Goal: Communication & Community: Answer question/provide support

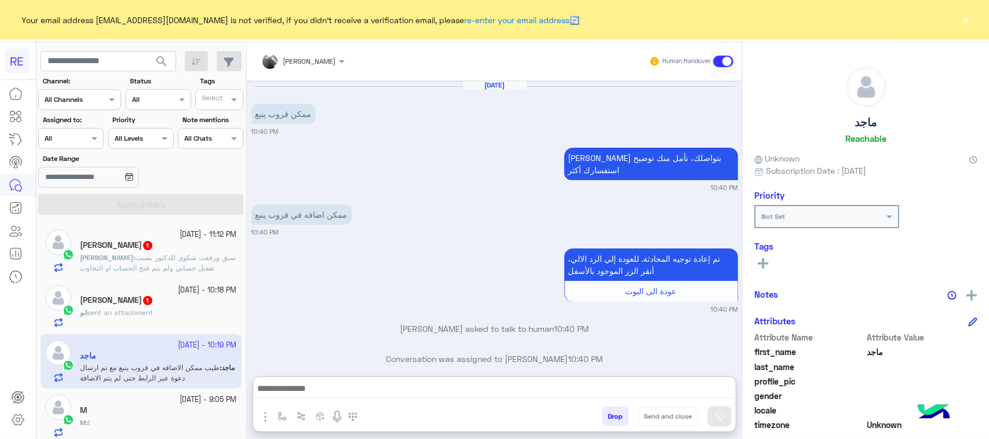
scroll to position [1034, 0]
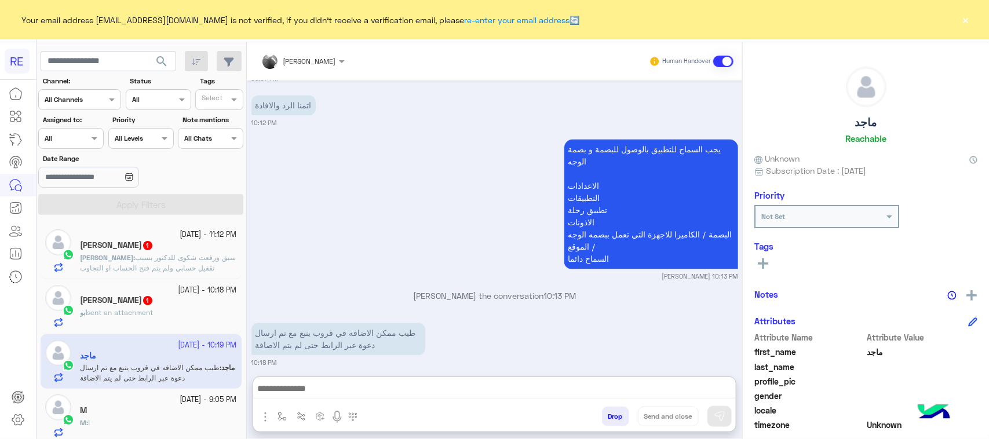
click at [174, 265] on span "سبق ورفعت شكوى للدكتور بسبب تقفيل حسابي ولم يتم فتح الحساب او التجاوب" at bounding box center [158, 262] width 156 height 19
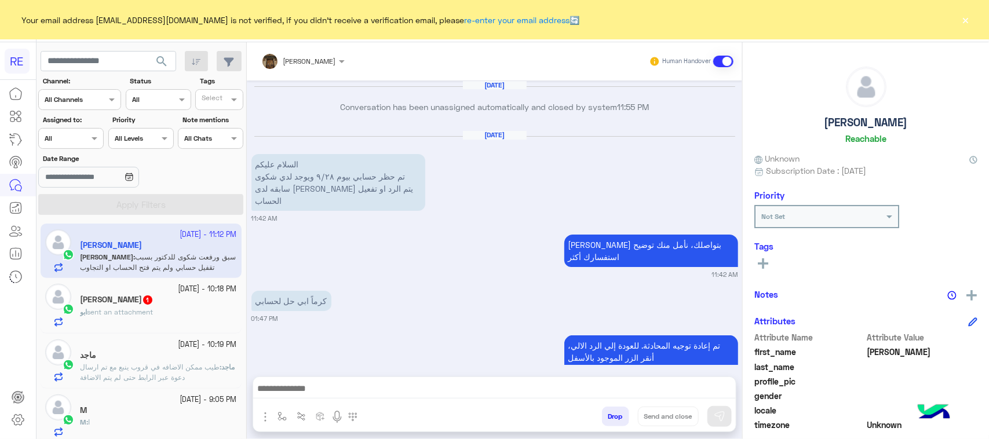
scroll to position [626, 0]
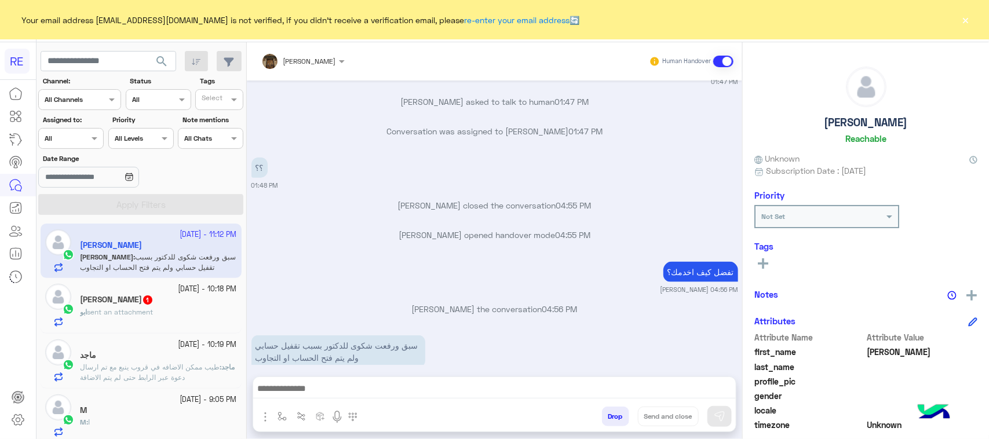
click at [348, 371] on small "11:12 PM" at bounding box center [494, 375] width 487 height 9
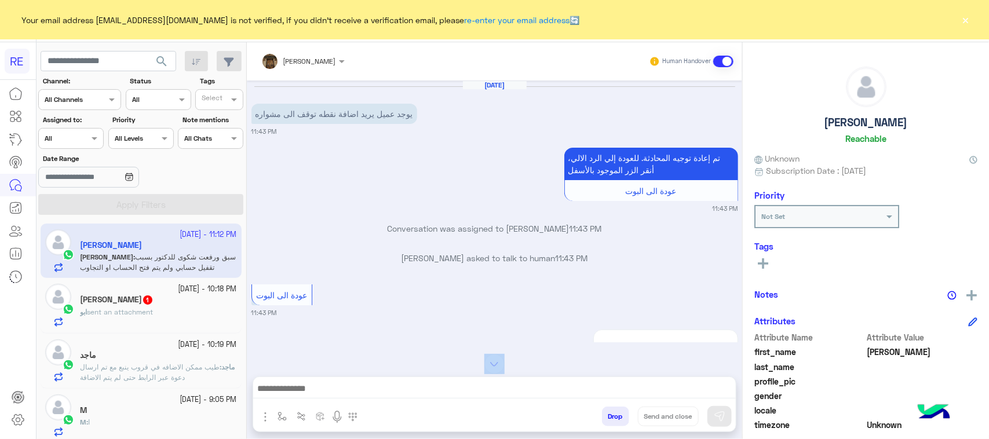
scroll to position [1385, 0]
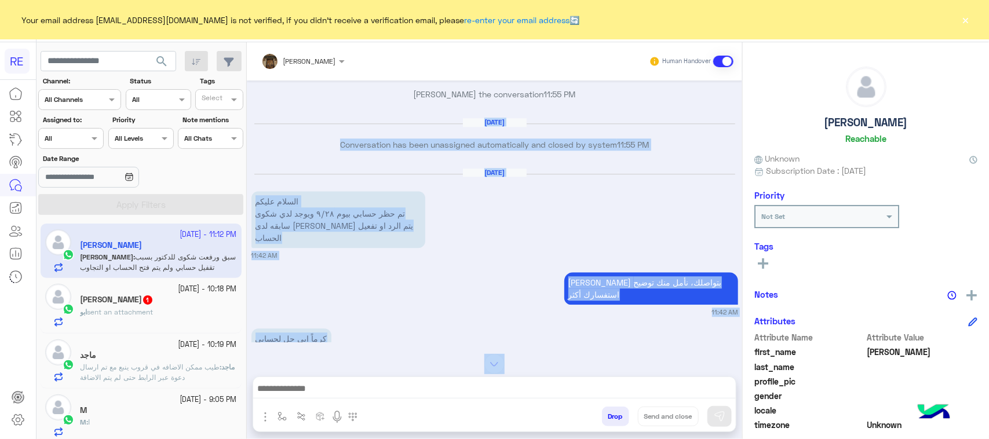
click at [345, 308] on small "11:42 AM" at bounding box center [494, 312] width 487 height 9
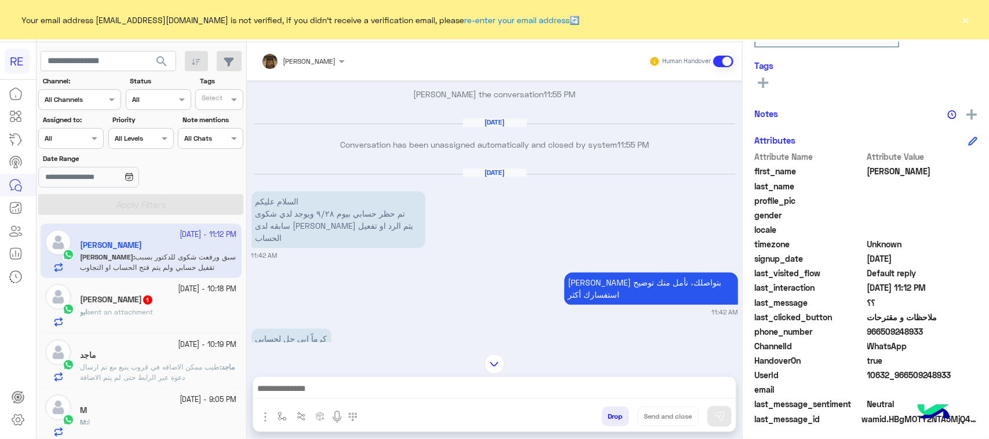
scroll to position [184, 0]
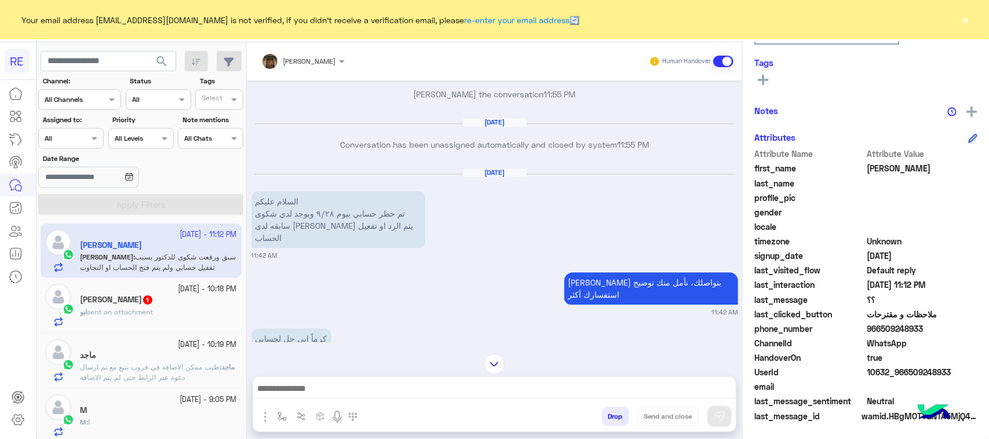
drag, startPoint x: 927, startPoint y: 333, endPoint x: 878, endPoint y: 330, distance: 48.7
click at [878, 330] on span "966509248933" at bounding box center [922, 329] width 111 height 12
copy span "509248933"
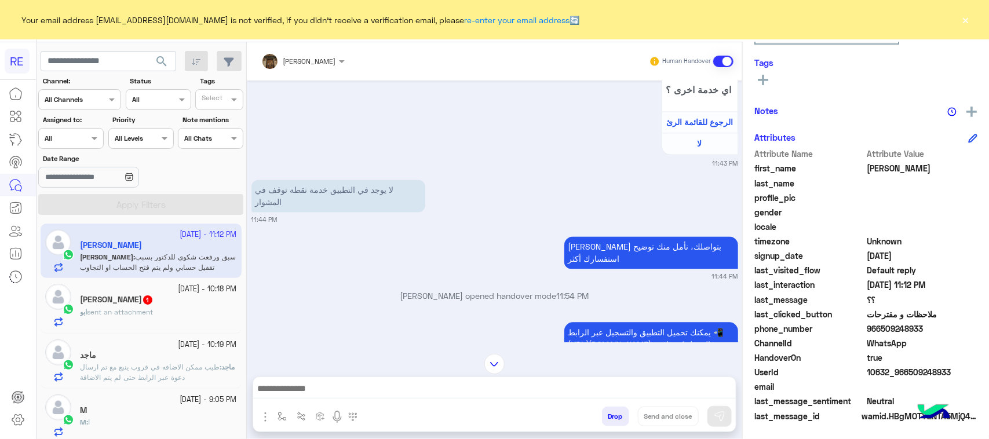
scroll to position [1023, 0]
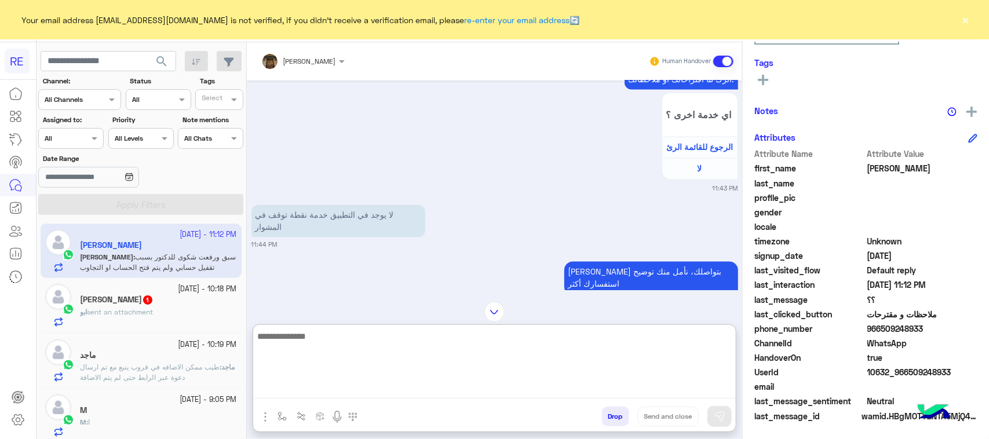
click at [339, 383] on textarea at bounding box center [494, 364] width 482 height 70
type textarea "**********"
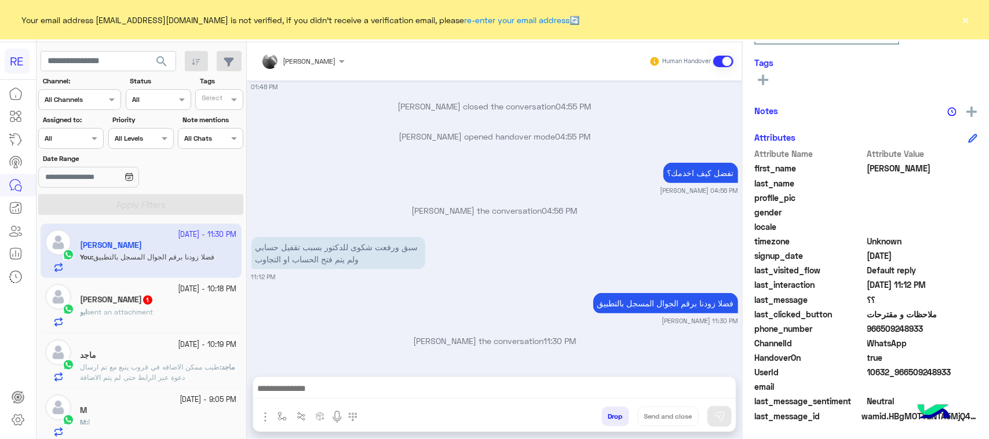
scroll to position [0, 0]
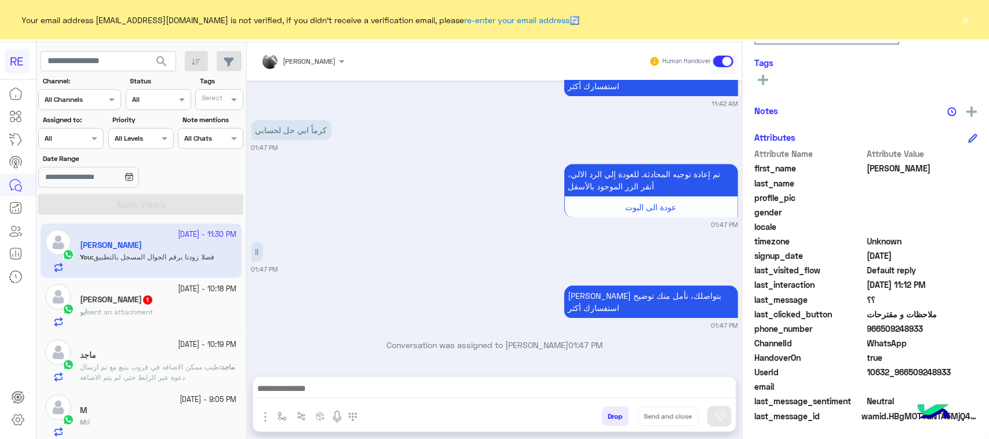
click at [135, 316] on span "sent an attachment" at bounding box center [120, 312] width 66 height 9
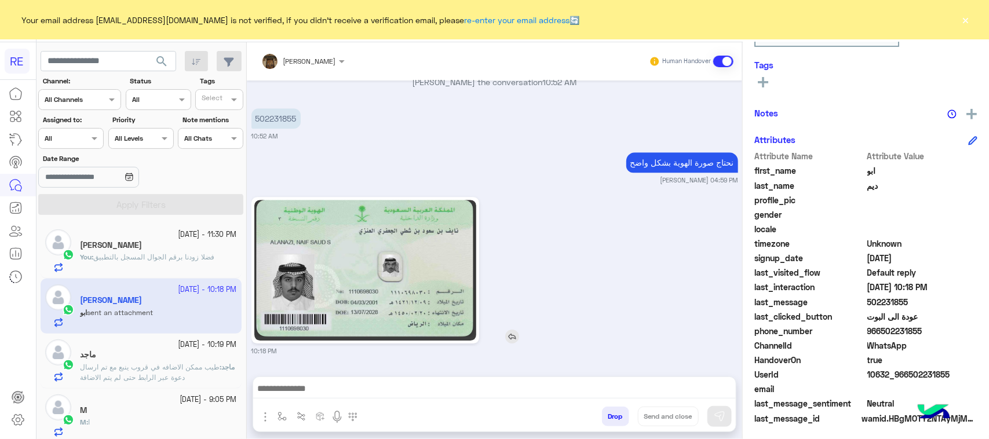
scroll to position [184, 0]
click at [107, 255] on span "فضلا زودنا برقم الجوال المسجل بالتطبيق" at bounding box center [153, 257] width 121 height 9
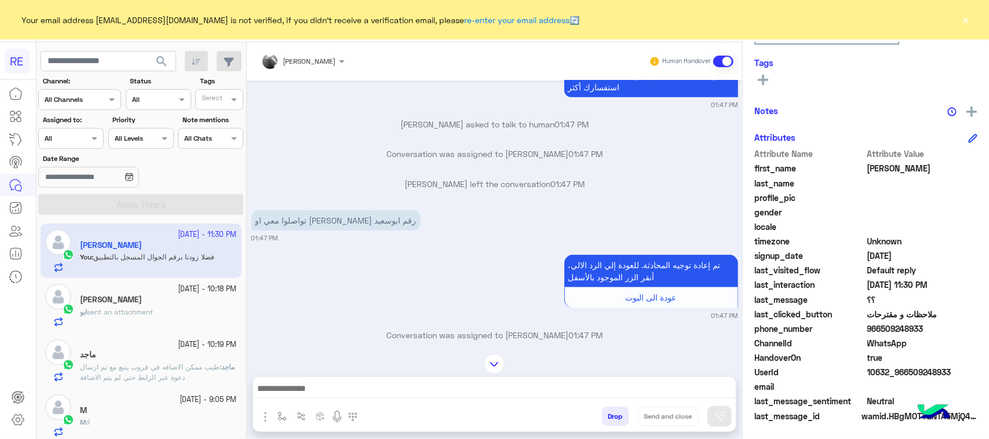
scroll to position [4569, 0]
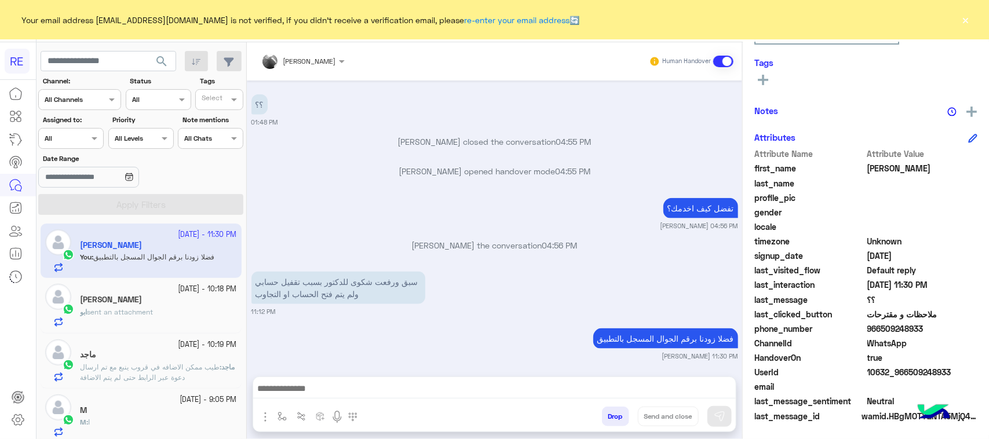
drag, startPoint x: 879, startPoint y: 328, endPoint x: 910, endPoint y: 328, distance: 31.3
click at [939, 328] on span "966509248933" at bounding box center [922, 329] width 111 height 12
copy span "509248933"
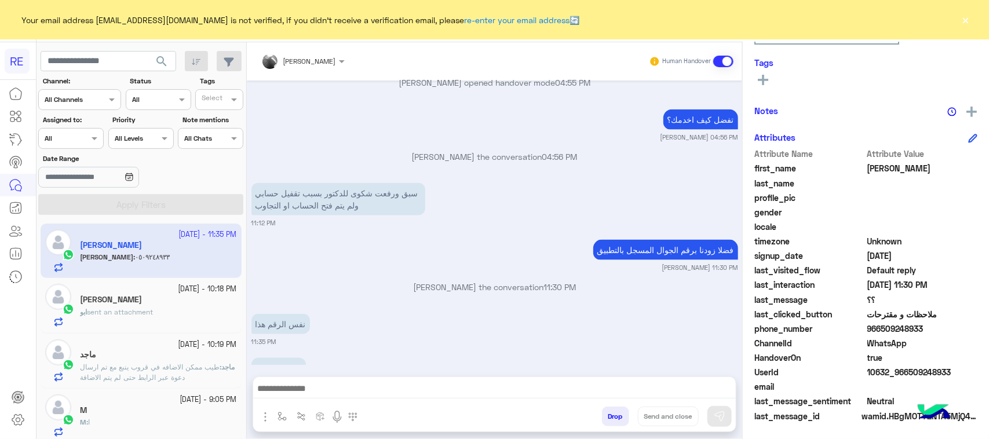
click at [406, 378] on div at bounding box center [494, 391] width 482 height 29
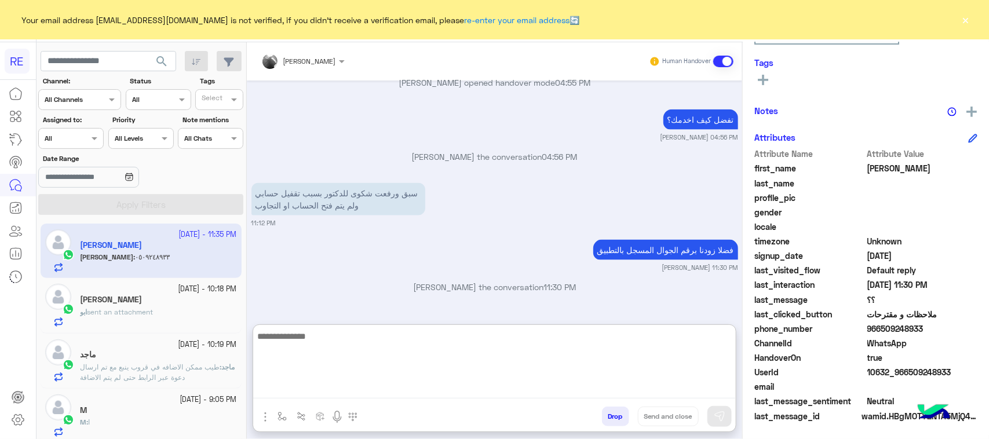
click at [409, 383] on textarea at bounding box center [494, 364] width 482 height 70
type textarea "**********"
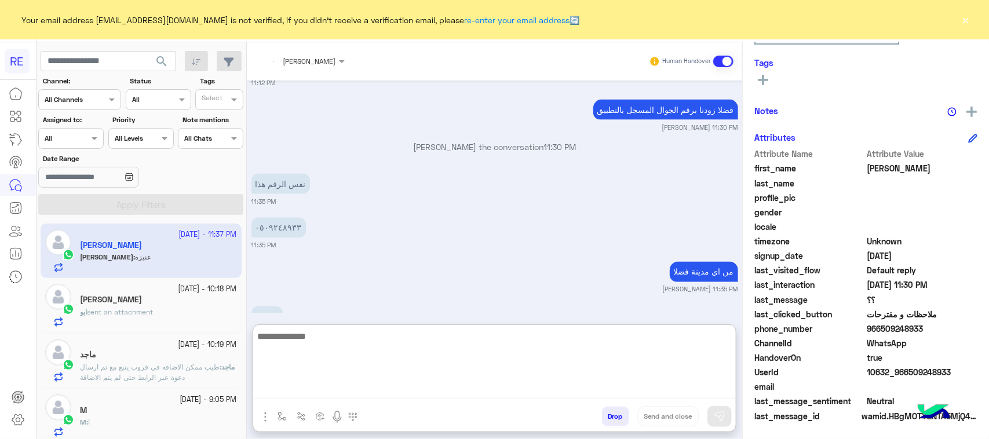
scroll to position [4842, 0]
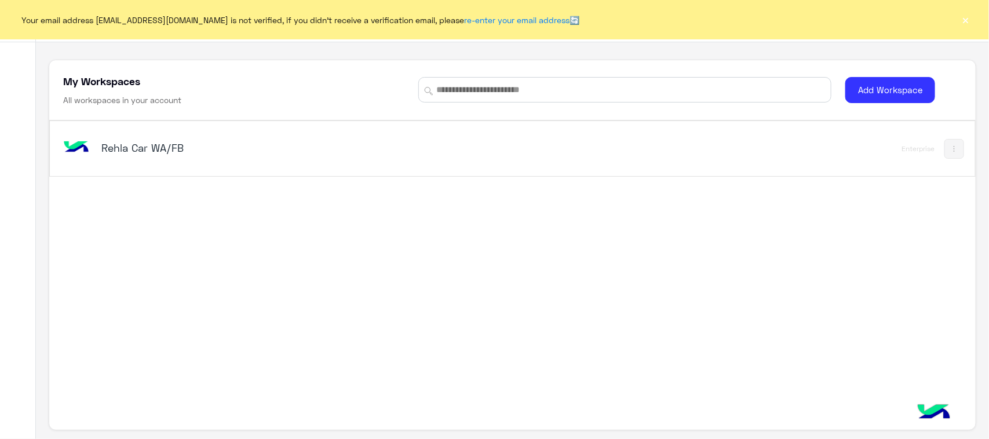
click at [125, 167] on div "Rehla Car WA/FB Enterprise" at bounding box center [512, 148] width 924 height 55
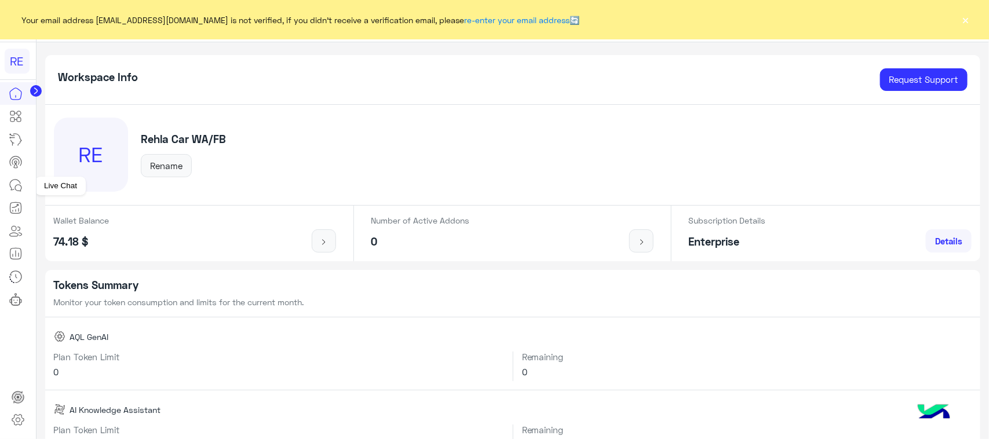
click at [14, 196] on link at bounding box center [15, 185] width 31 height 23
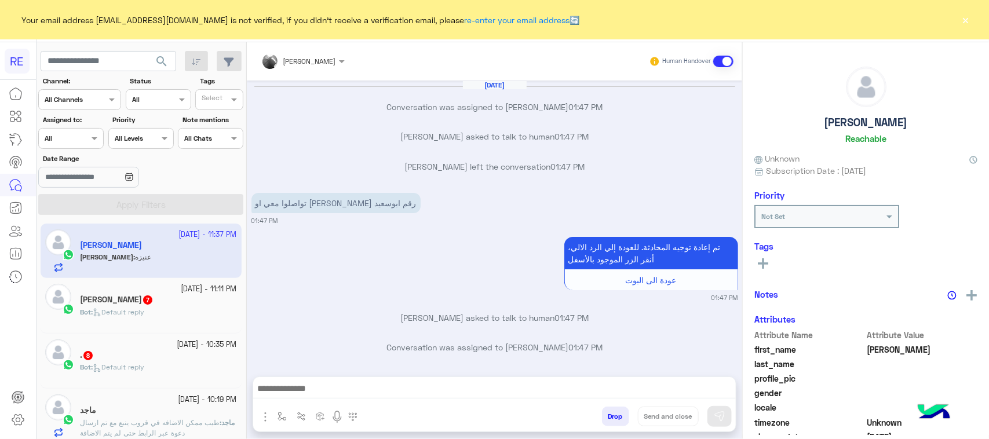
scroll to position [536, 0]
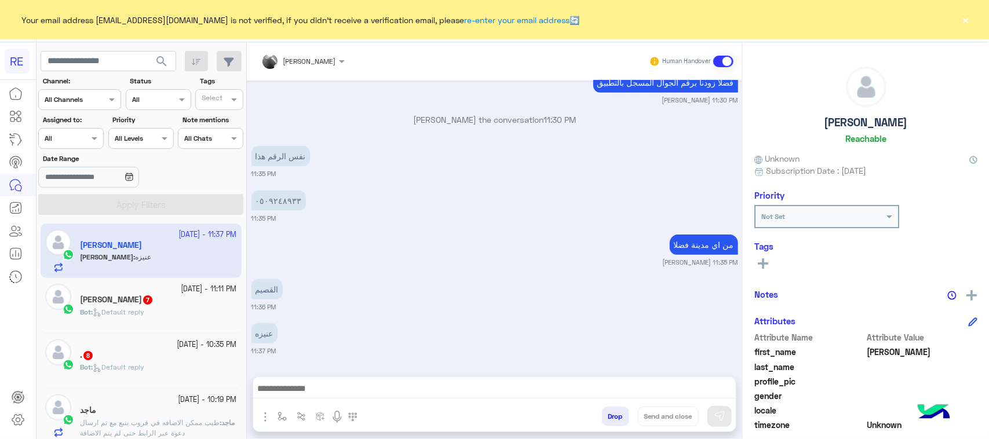
click at [298, 371] on div "[PERSON_NAME] Human Handover [DATE] Conversation was assigned to [PERSON_NAME] …" at bounding box center [494, 242] width 495 height 401
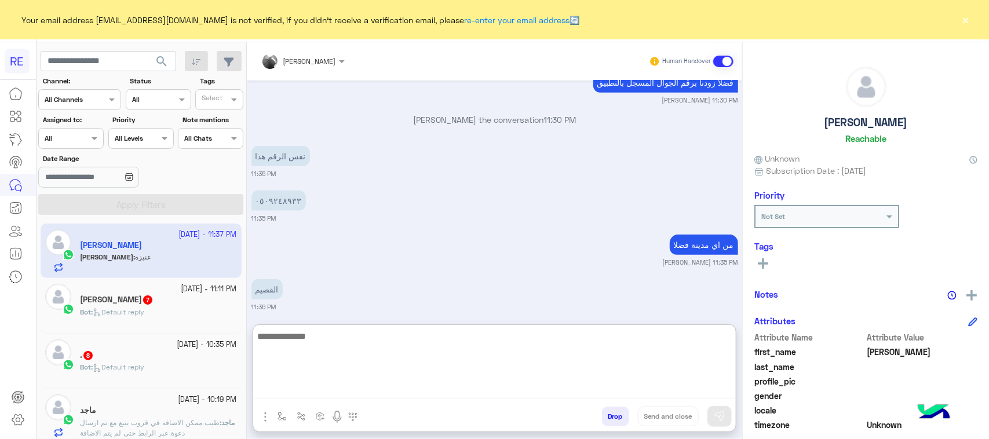
click at [314, 390] on textarea at bounding box center [494, 364] width 482 height 70
type textarea "**********"
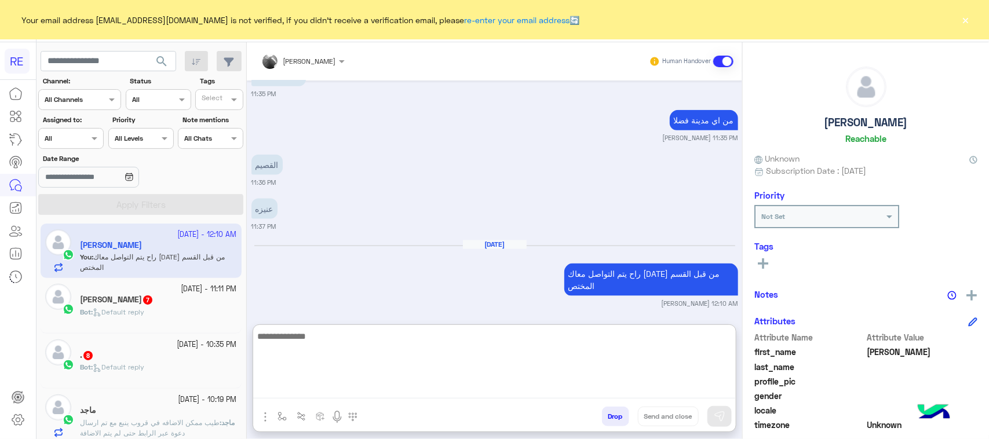
scroll to position [664, 0]
